Goal: Transaction & Acquisition: Purchase product/service

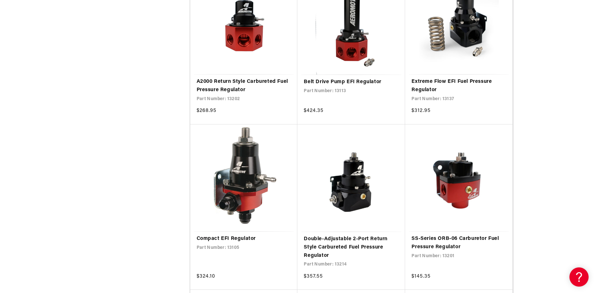
scroll to position [864, 0]
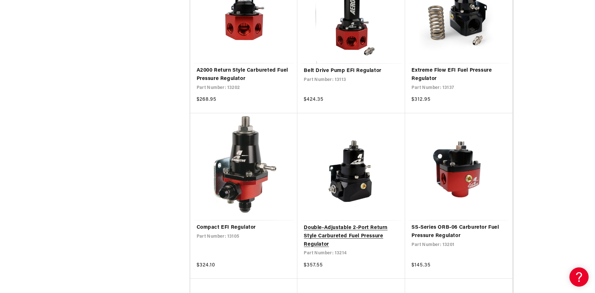
click at [367, 225] on link "Double-Adjustable 2-Port Return Style Carbureted Fuel Pressure Regulator" at bounding box center [351, 236] width 95 height 25
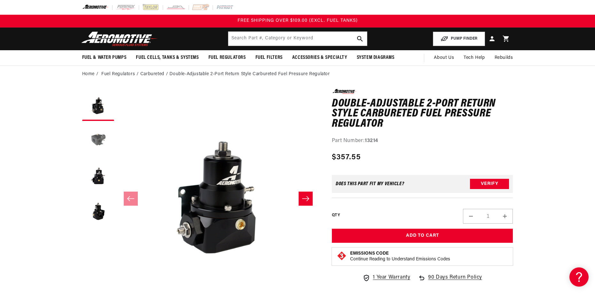
click at [98, 136] on button "Load image 2 in gallery view" at bounding box center [98, 140] width 32 height 32
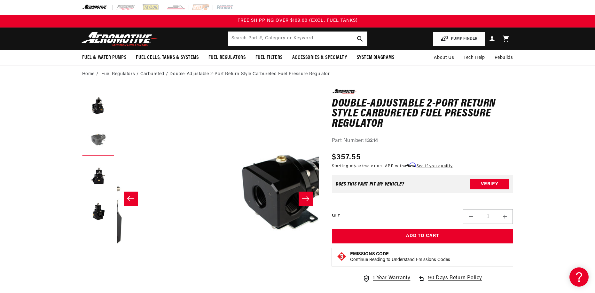
scroll to position [0, 202]
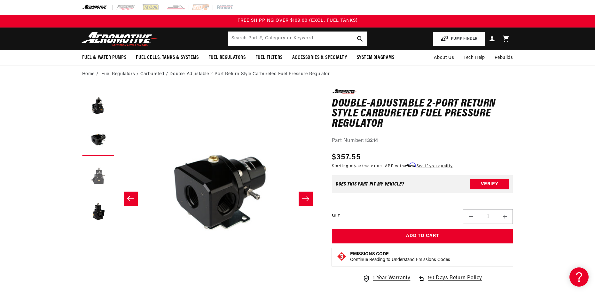
click at [99, 177] on button "Load image 3 in gallery view" at bounding box center [98, 175] width 32 height 32
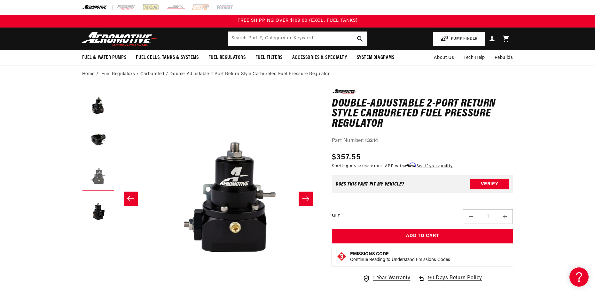
scroll to position [0, 404]
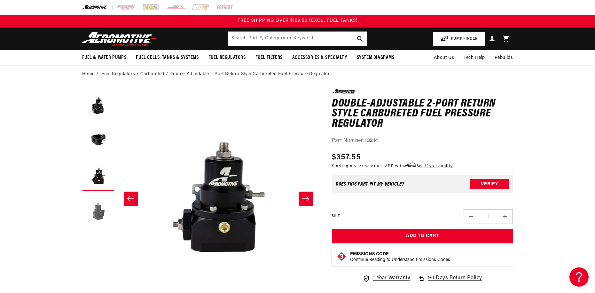
click at [98, 212] on button "Load image 4 in gallery view" at bounding box center [98, 210] width 32 height 32
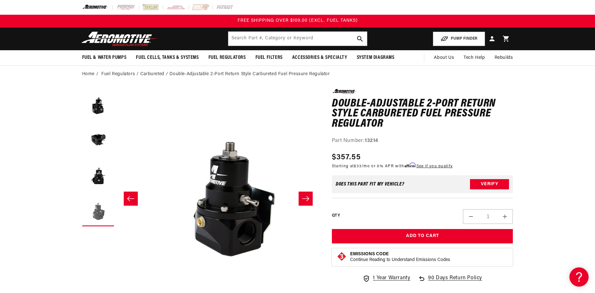
scroll to position [0, 606]
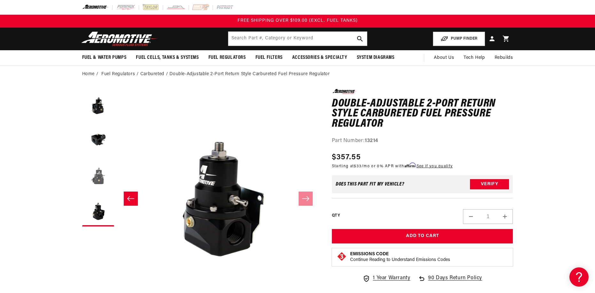
click at [100, 178] on button "Load image 3 in gallery view" at bounding box center [98, 175] width 32 height 32
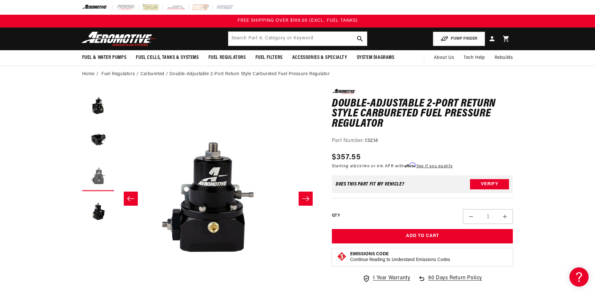
scroll to position [0, 404]
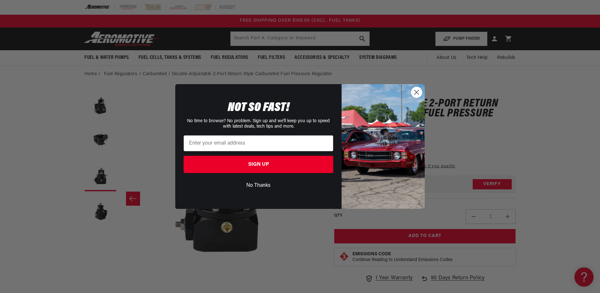
click at [54, 145] on div "Close dialog NOT SO FAST! No time to browse? No problem. Sign up and we'll keep…" at bounding box center [300, 146] width 600 height 293
